Goal: Information Seeking & Learning: Compare options

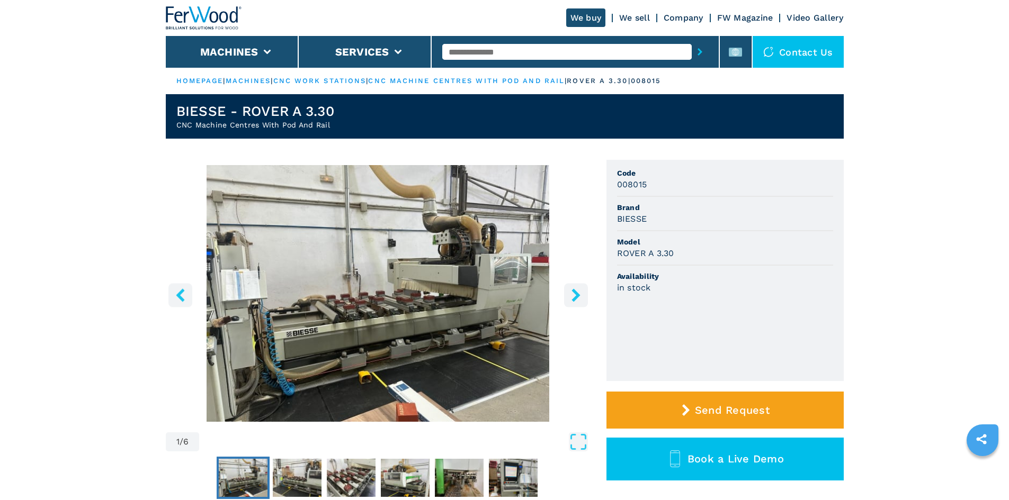
click at [476, 52] on input "text" at bounding box center [566, 52] width 249 height 16
paste input "******"
type input "******"
click at [697, 49] on icon "submit-button" at bounding box center [699, 51] width 5 height 7
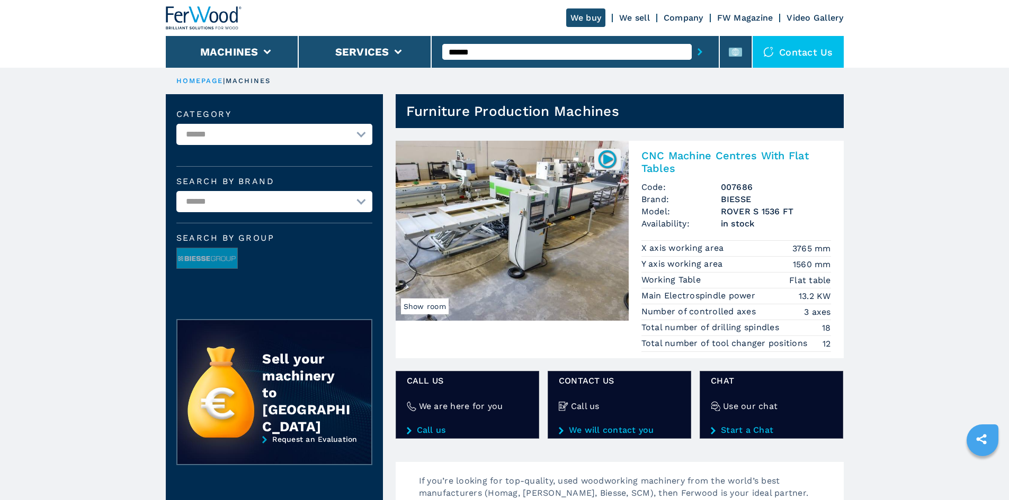
click at [689, 157] on h2 "CNC Machine Centres With Flat Tables" at bounding box center [736, 161] width 190 height 25
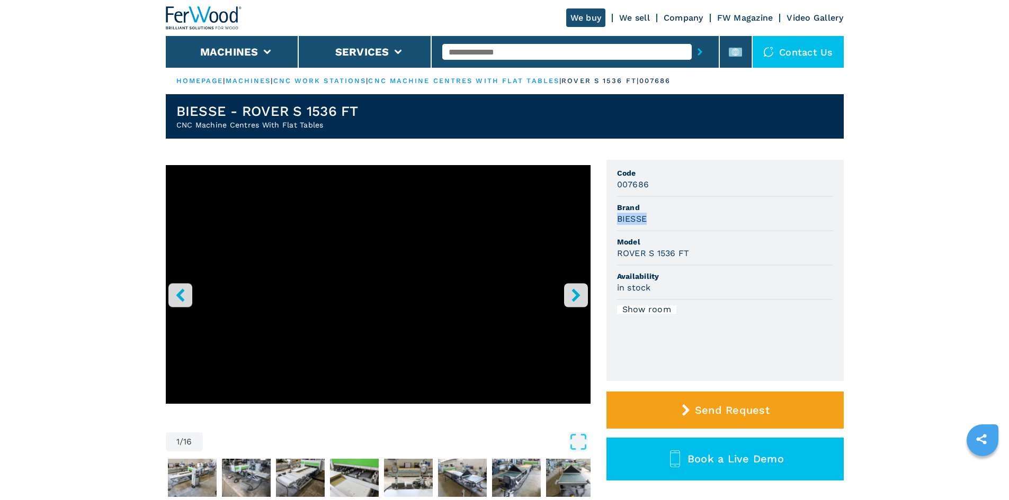
drag, startPoint x: 616, startPoint y: 216, endPoint x: 668, endPoint y: 213, distance: 51.9
click at [668, 213] on ul "Code 007686 Brand BIESSE Model ROVER S 1536 FT Availability in stock Show room" at bounding box center [724, 270] width 237 height 221
copy h3 "BIESSE"
click at [667, 214] on div "BIESSE" at bounding box center [725, 219] width 216 height 12
drag, startPoint x: 613, startPoint y: 254, endPoint x: 703, endPoint y: 256, distance: 90.1
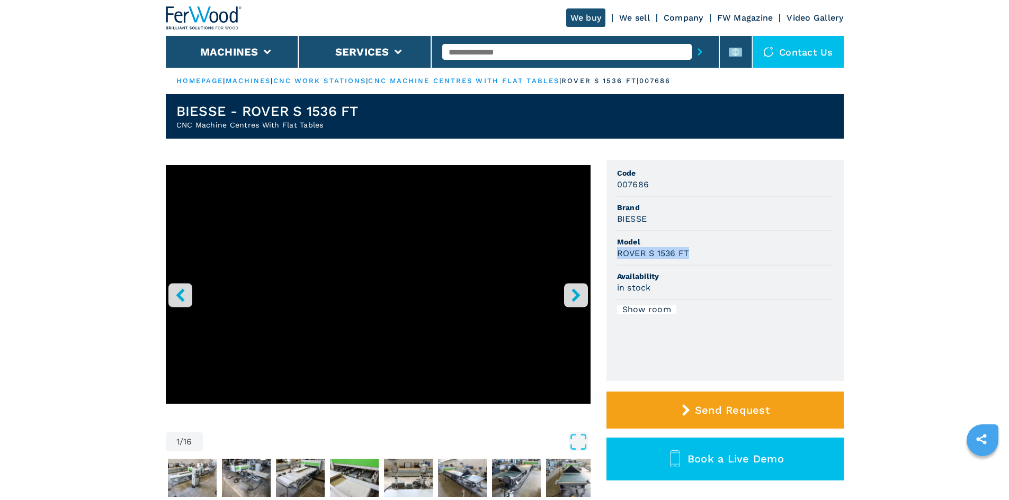
click at [703, 256] on ul "Code 007686 Brand BIESSE Model ROVER S 1536 FT Availability in stock Show room" at bounding box center [724, 270] width 237 height 221
copy h3 "ROVER S 1536 FT"
click at [714, 253] on div "ROVER S 1536 FT" at bounding box center [725, 253] width 216 height 12
click at [710, 230] on li "Brand BIESSE" at bounding box center [725, 214] width 216 height 34
click at [721, 255] on div "ROVER S 1536 FT" at bounding box center [725, 253] width 216 height 12
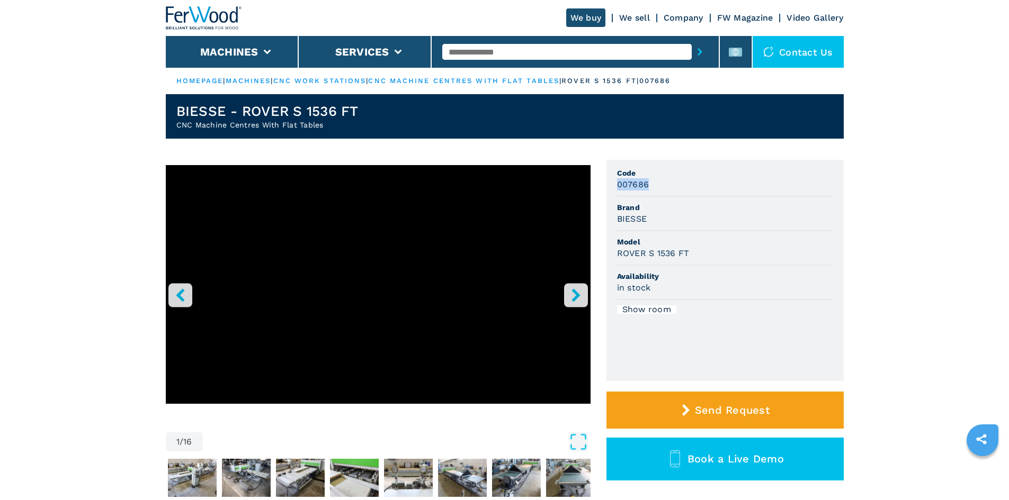
drag, startPoint x: 615, startPoint y: 179, endPoint x: 665, endPoint y: 189, distance: 50.2
click at [665, 189] on ul "Code 007686 Brand BIESSE Model ROVER S 1536 FT Availability in stock Show room" at bounding box center [724, 270] width 237 height 221
copy h3 "007686"
click at [677, 187] on div "007686" at bounding box center [725, 184] width 216 height 12
click at [487, 55] on input "text" at bounding box center [566, 52] width 249 height 16
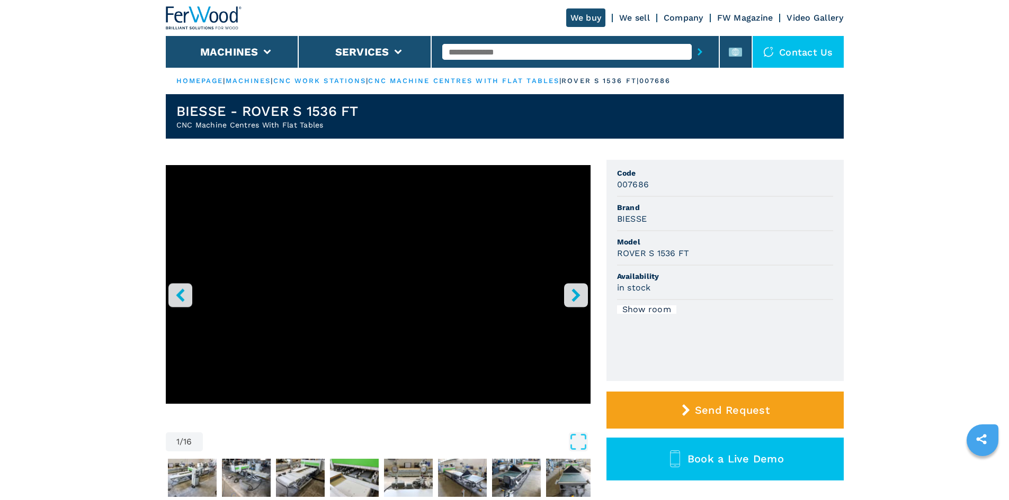
paste input "******"
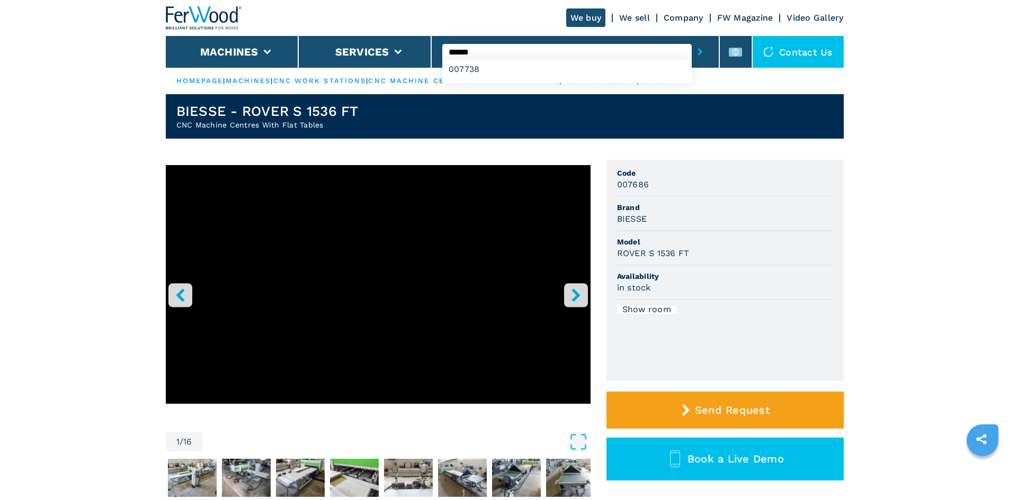
type input "******"
click at [697, 55] on icon "submit-button" at bounding box center [699, 51] width 5 height 7
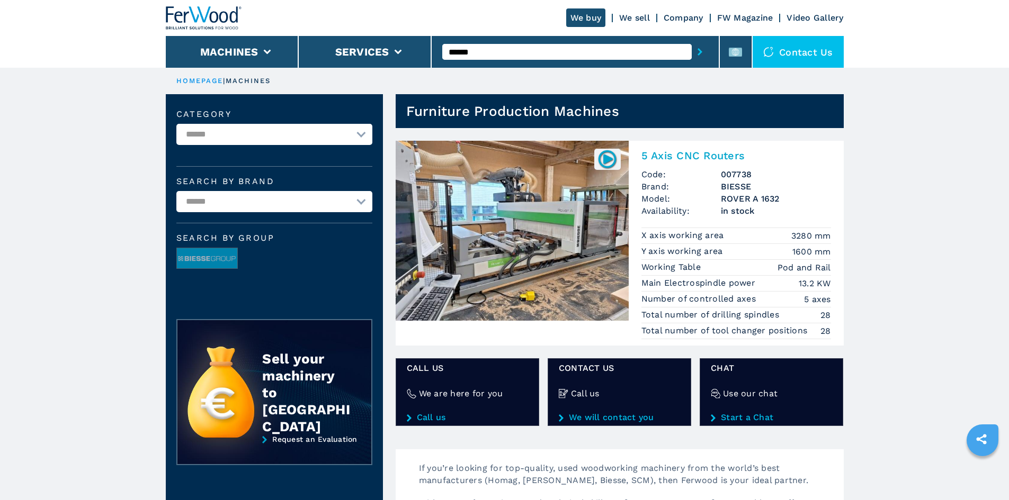
click at [679, 156] on h2 "5 Axis CNC Routers" at bounding box center [736, 155] width 190 height 13
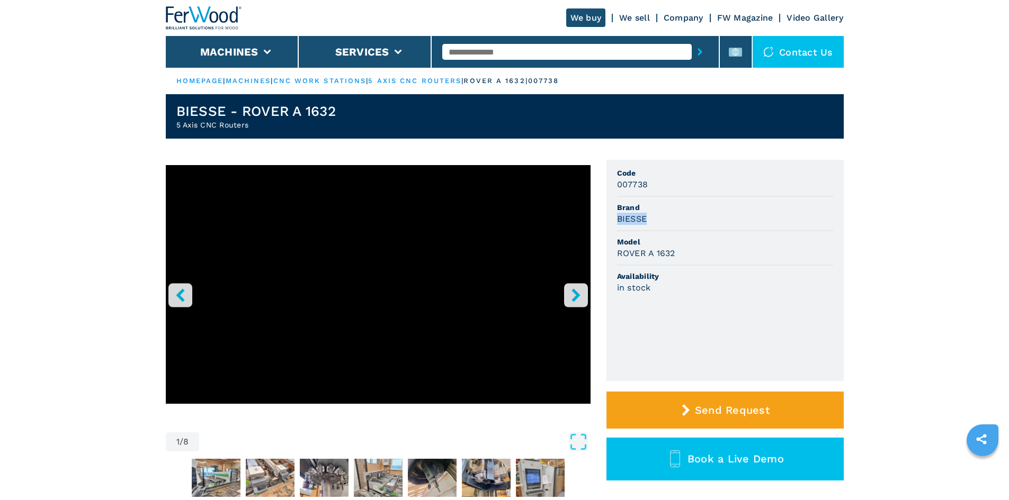
drag, startPoint x: 618, startPoint y: 219, endPoint x: 657, endPoint y: 220, distance: 38.7
click at [656, 218] on div "BIESSE" at bounding box center [725, 219] width 216 height 12
copy h3 "BIESSE"
click at [657, 222] on div "BIESSE" at bounding box center [725, 219] width 216 height 12
drag, startPoint x: 615, startPoint y: 253, endPoint x: 680, endPoint y: 251, distance: 64.6
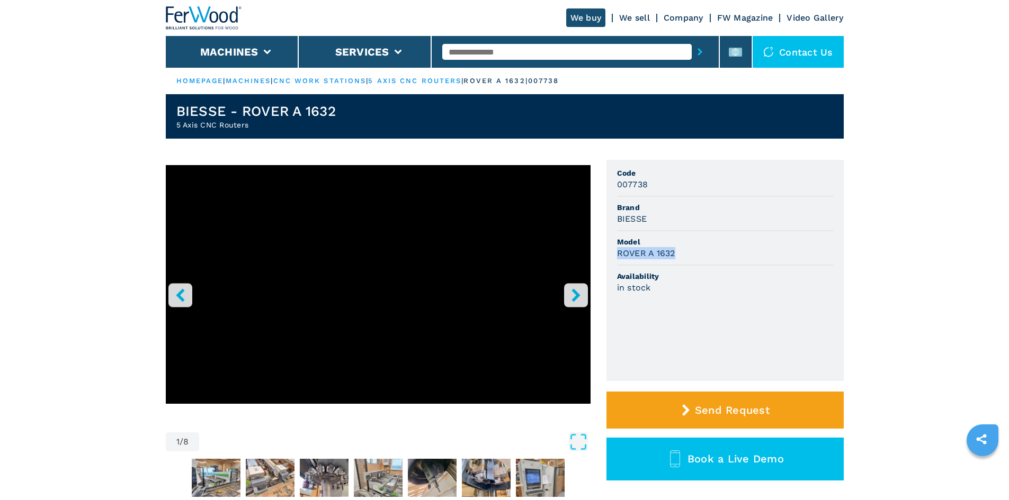
click at [680, 251] on ul "Code 007738 Brand BIESSE Model ROVER A 1632 Availability in stock" at bounding box center [724, 270] width 237 height 221
copy h3 "ROVER A 1632"
click at [705, 249] on div "ROVER A 1632" at bounding box center [725, 253] width 216 height 12
click at [692, 252] on div "ROVER A 1632" at bounding box center [725, 253] width 216 height 12
drag, startPoint x: 618, startPoint y: 183, endPoint x: 667, endPoint y: 185, distance: 49.3
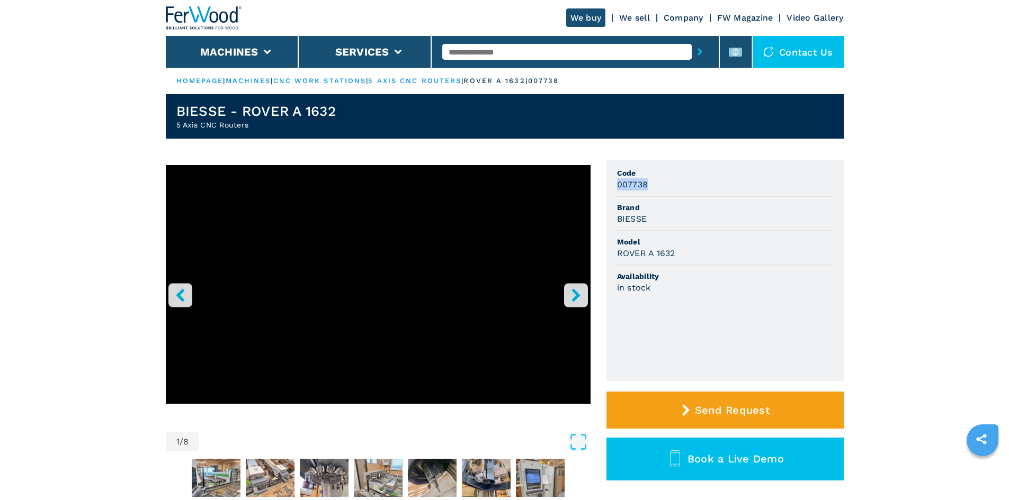
click at [667, 185] on div "007738" at bounding box center [725, 184] width 216 height 12
copy h3 "007738"
click at [667, 186] on div "007738" at bounding box center [725, 184] width 216 height 12
click at [467, 50] on input "text" at bounding box center [566, 52] width 249 height 16
paste input "******"
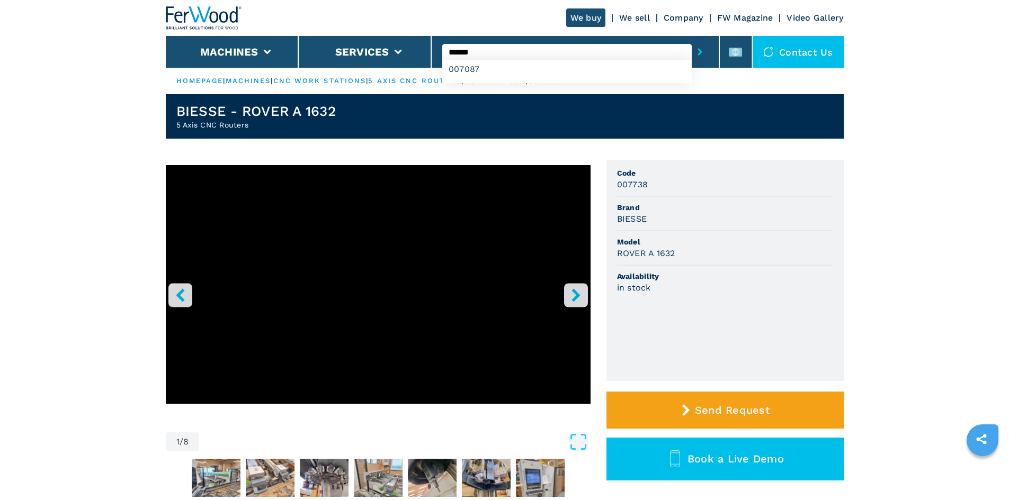
type input "******"
click at [697, 50] on icon "submit-button" at bounding box center [699, 51] width 5 height 7
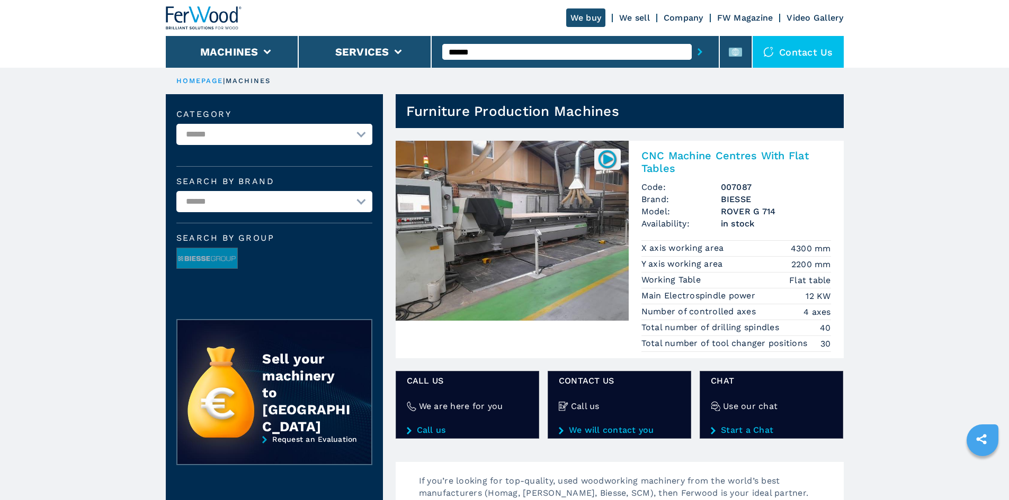
click at [688, 156] on h2 "CNC Machine Centres With Flat Tables" at bounding box center [736, 161] width 190 height 25
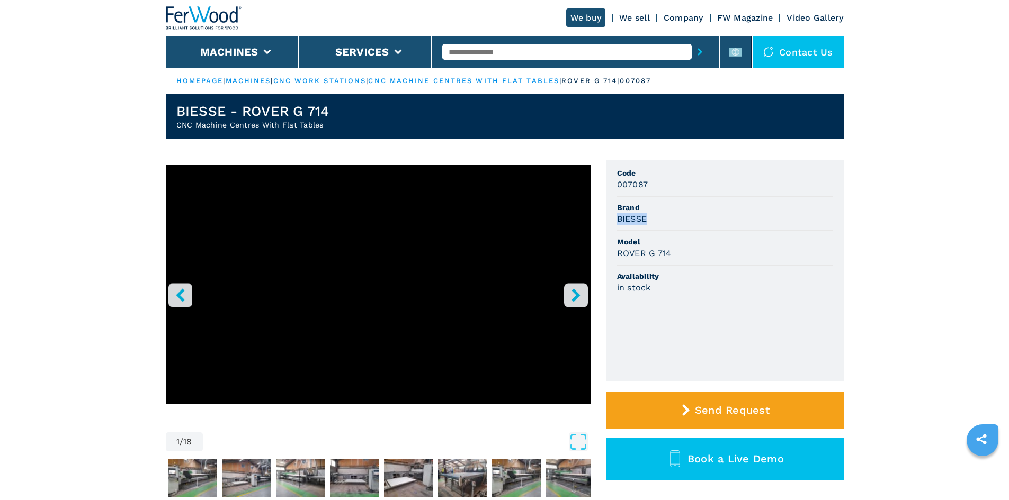
drag, startPoint x: 615, startPoint y: 218, endPoint x: 649, endPoint y: 218, distance: 33.9
click at [649, 218] on ul "Code 007087 Brand BIESSE Model ROVER G 714 Availability in stock" at bounding box center [724, 270] width 237 height 221
copy h3 "BIESSE"
click at [664, 212] on span "Brand" at bounding box center [725, 207] width 216 height 11
drag, startPoint x: 616, startPoint y: 253, endPoint x: 684, endPoint y: 259, distance: 68.1
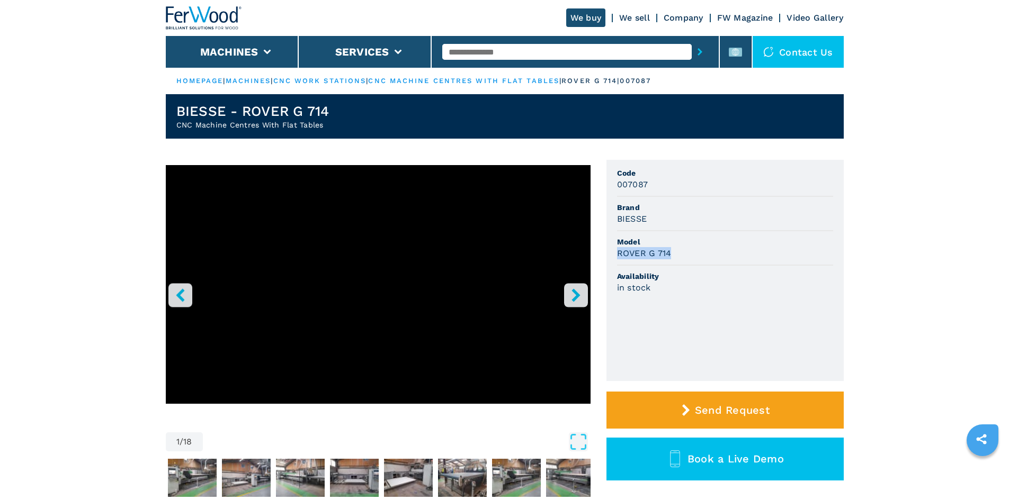
click at [684, 259] on ul "Code 007087 Brand BIESSE Model ROVER G 714 Availability in stock" at bounding box center [724, 270] width 237 height 221
copy h3 "ROVER G 714"
click at [692, 245] on span "Model" at bounding box center [725, 242] width 216 height 11
drag, startPoint x: 639, startPoint y: 182, endPoint x: 666, endPoint y: 182, distance: 26.5
click at [666, 182] on ul "Code 007087 Brand BIESSE Model ROVER G 714 Availability in stock" at bounding box center [724, 270] width 237 height 221
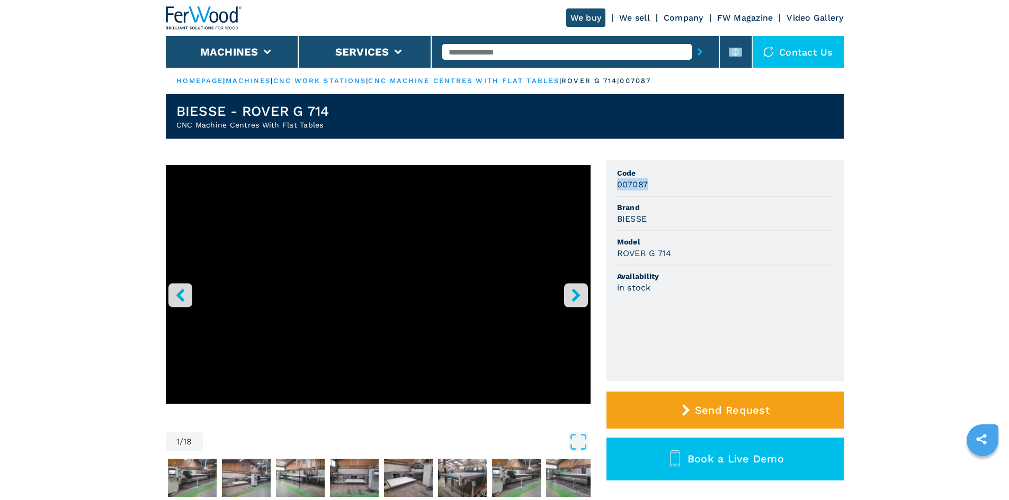
copy h3 "007087"
click at [665, 183] on div "007087" at bounding box center [725, 184] width 216 height 12
